Goal: Task Accomplishment & Management: Manage account settings

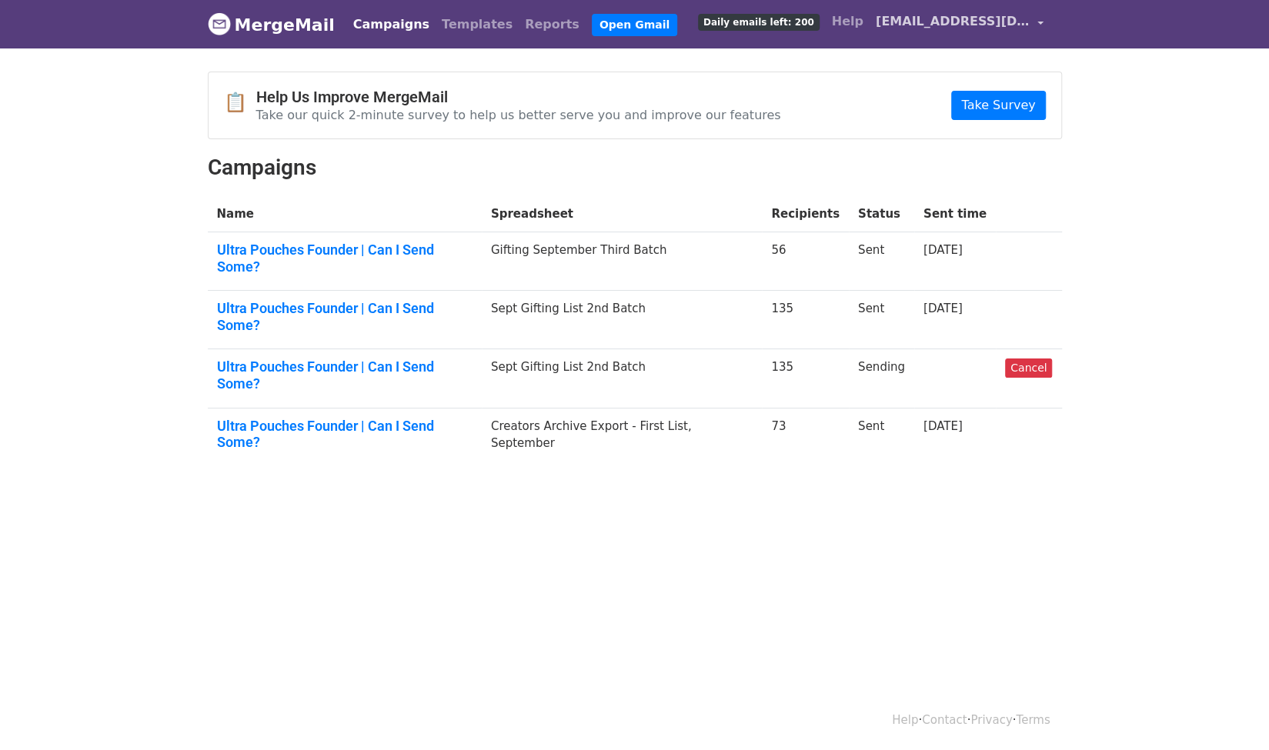
click at [1008, 30] on span "[EMAIL_ADDRESS][DOMAIN_NAME]" at bounding box center [953, 21] width 154 height 18
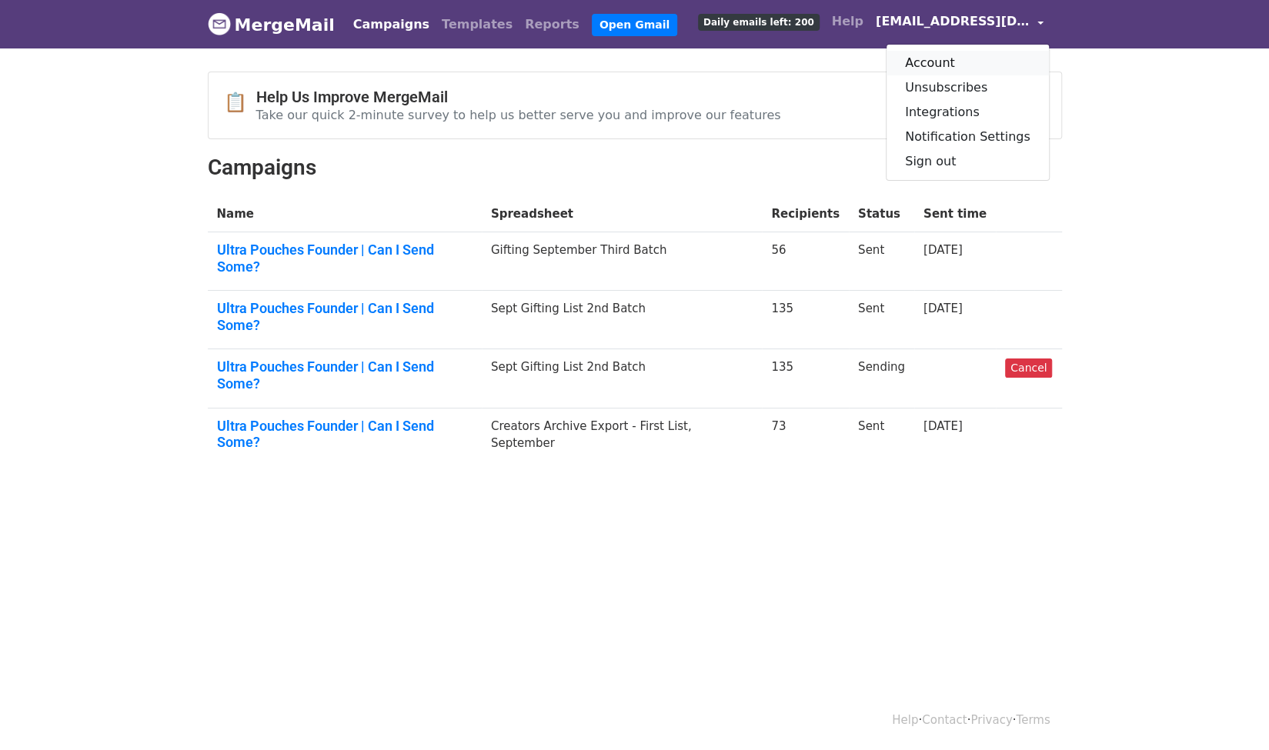
click at [1003, 57] on link "Account" at bounding box center [968, 63] width 162 height 25
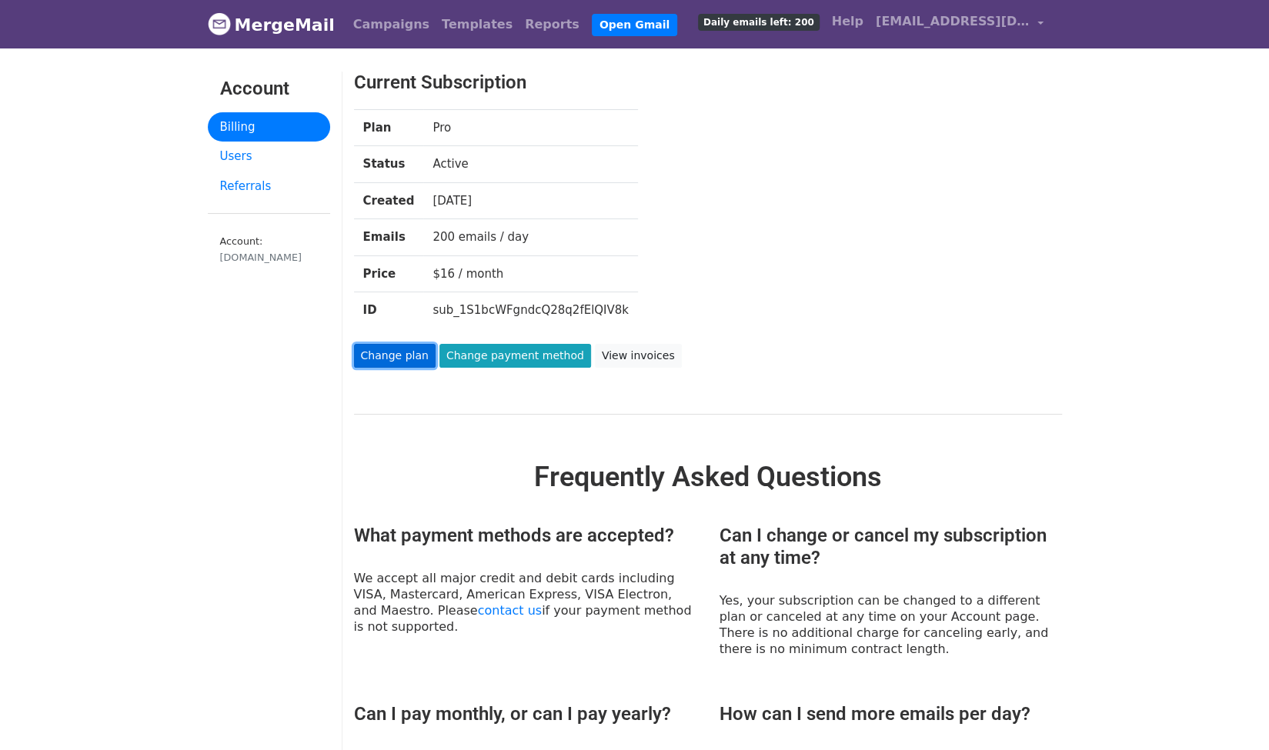
click at [417, 353] on link "Change plan" at bounding box center [395, 356] width 82 height 24
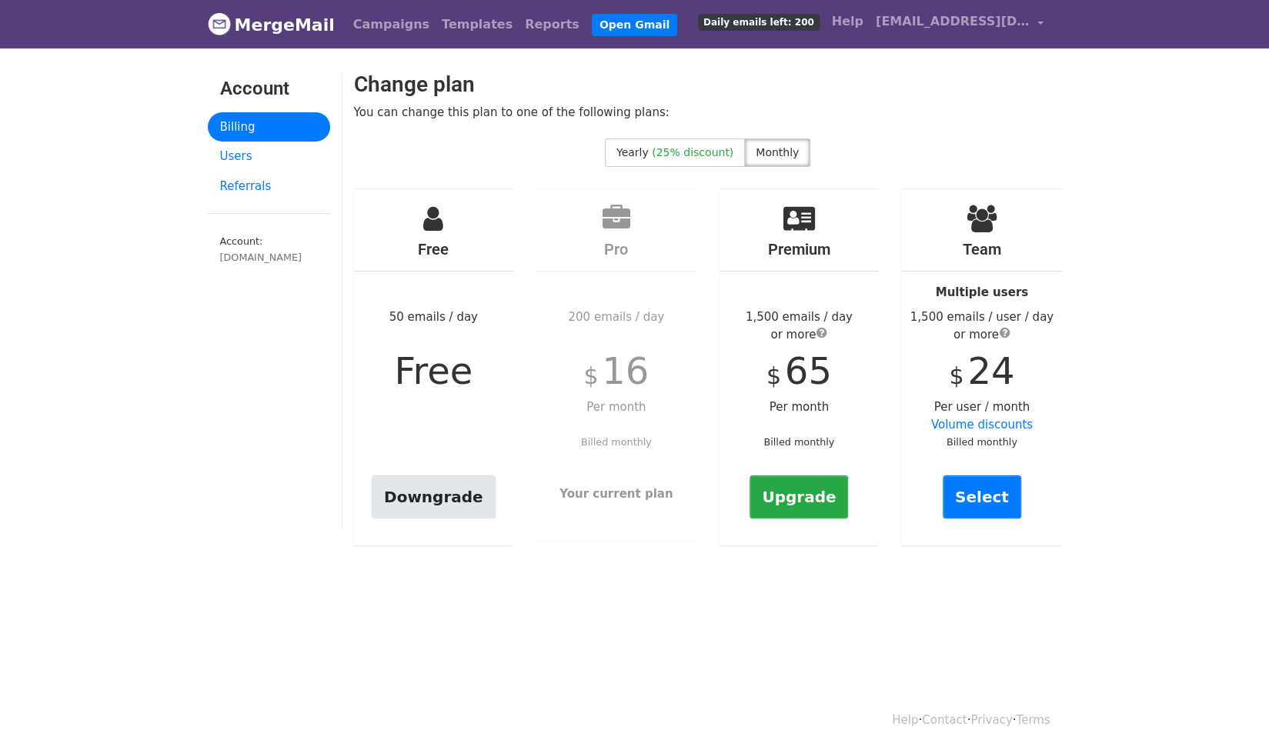
click at [432, 503] on link "Downgrade" at bounding box center [434, 497] width 124 height 43
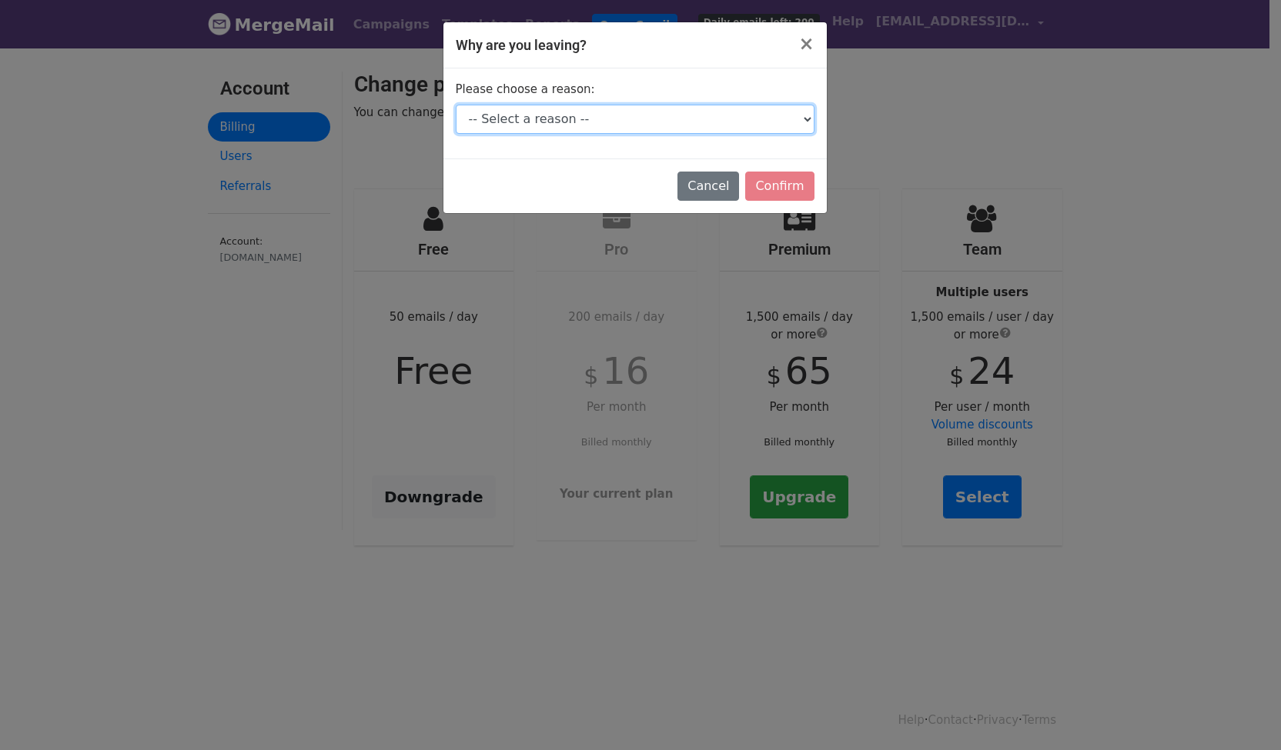
click at [746, 125] on select "-- Select a reason -- I don't send enough emails It's too expensive I had a tec…" at bounding box center [635, 119] width 359 height 29
select select "I don't send enough emails"
click at [456, 105] on select "-- Select a reason -- I don't send enough emails It's too expensive I had a tec…" at bounding box center [635, 119] width 359 height 29
click at [786, 192] on input "Confirm" at bounding box center [779, 186] width 68 height 29
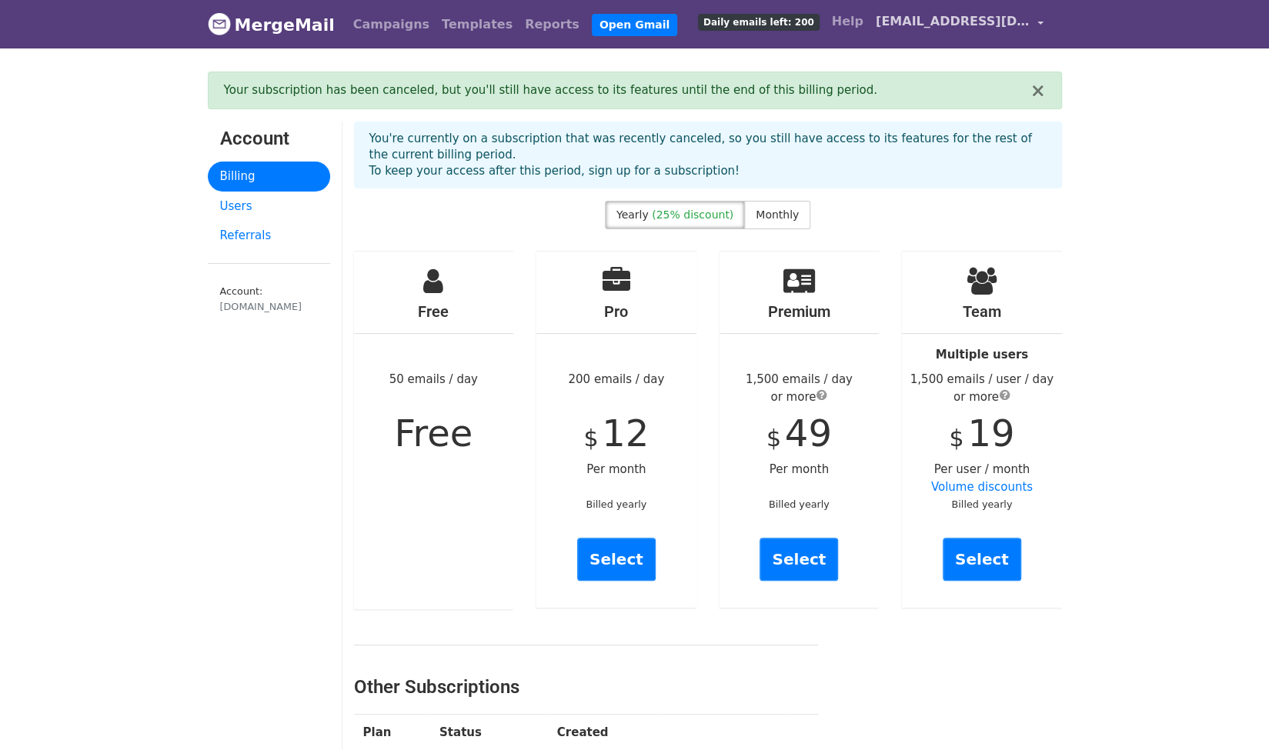
click at [958, 35] on link "[EMAIL_ADDRESS][DOMAIN_NAME]" at bounding box center [960, 24] width 180 height 36
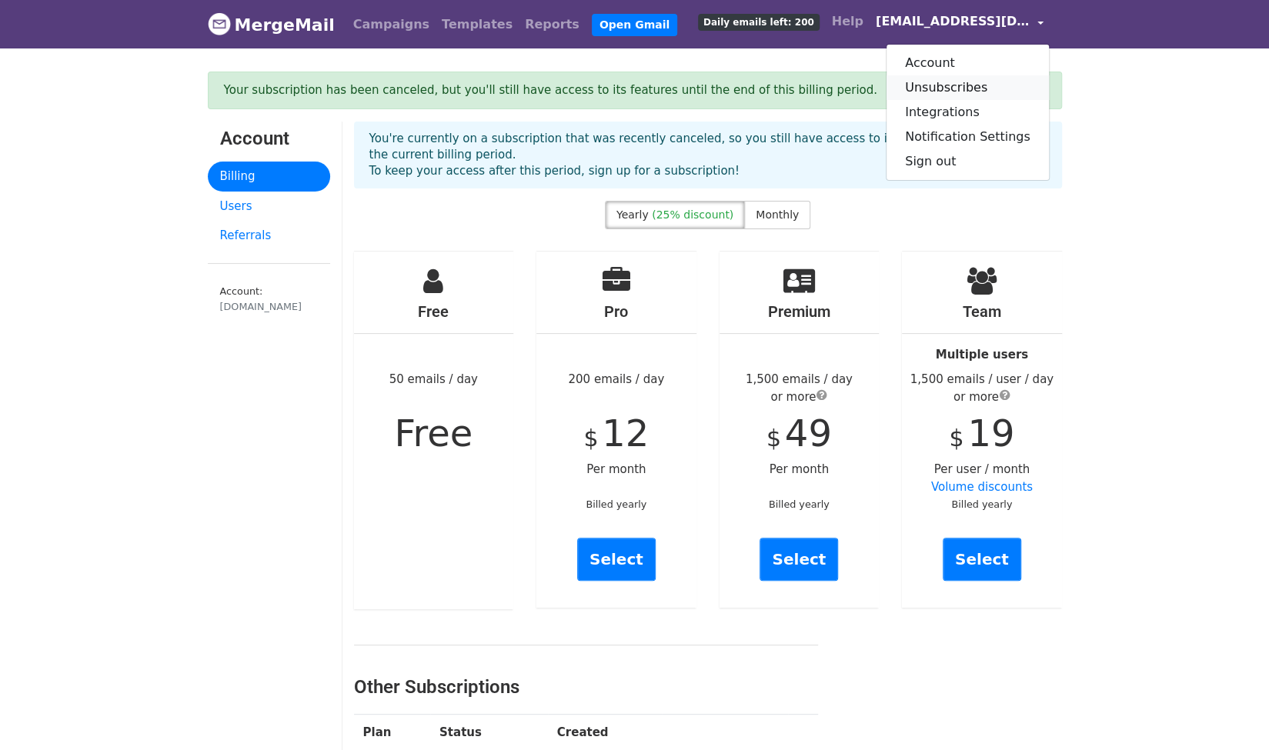
click at [974, 78] on link "Unsubscribes" at bounding box center [968, 87] width 162 height 25
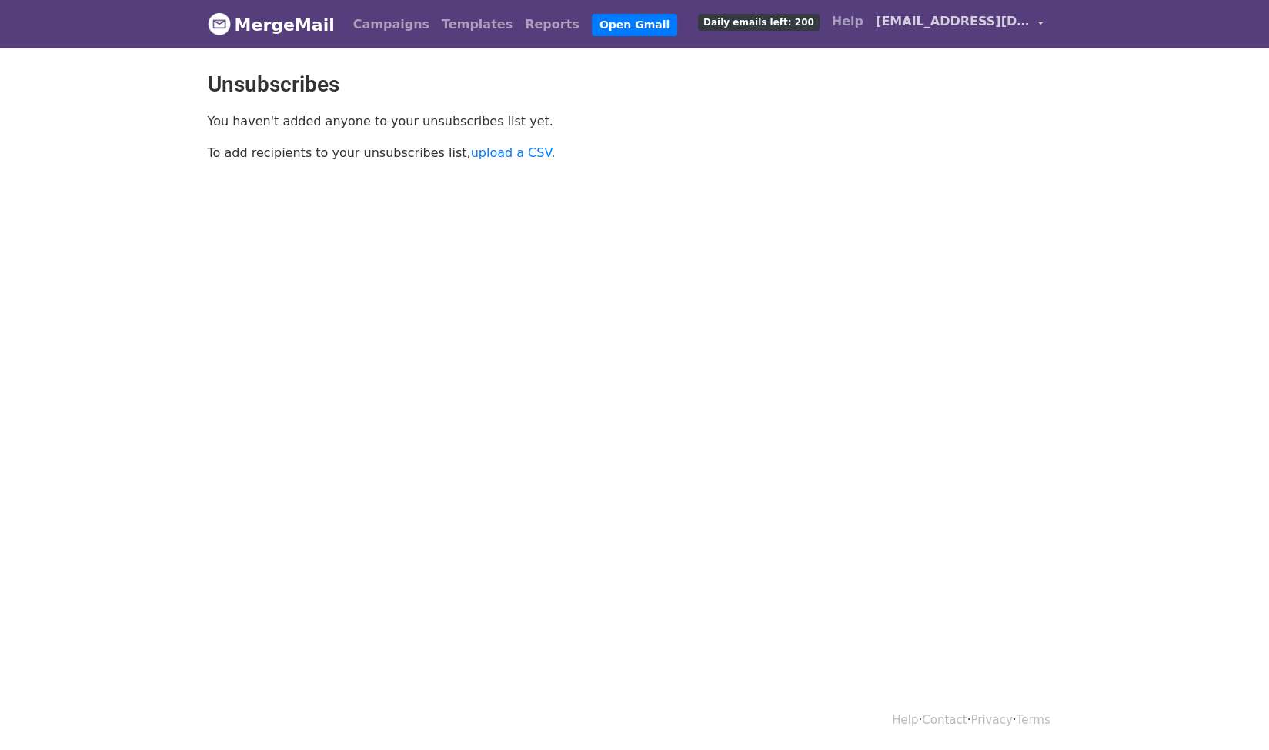
click at [1016, 18] on span "[EMAIL_ADDRESS][DOMAIN_NAME]" at bounding box center [953, 21] width 154 height 18
click at [1005, 60] on link "Account" at bounding box center [968, 63] width 162 height 25
